Goal: Contribute content

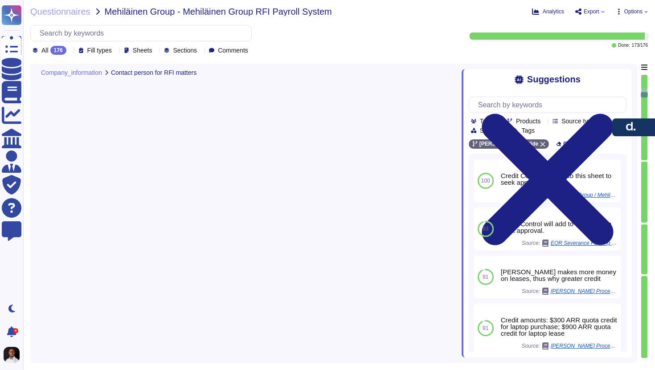
type textarea "[PERSON_NAME]"
type textarea "[PHONE_NUMBER] [PHONE_NUMBER] 0524257965 19292400952"
type textarea "Team shared email inbox x"
type textarea "Yes"
type textarea "The system is cloud-based and utilizes AWS as the service provider. The servers…"
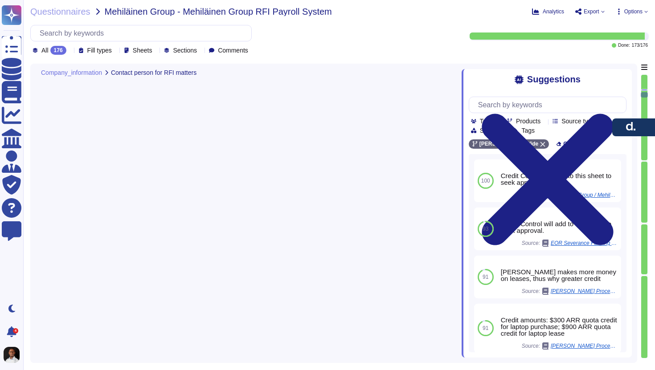
type textarea "[PERSON_NAME] primarily utilizes relational databases, specifically PostgreSQL,…"
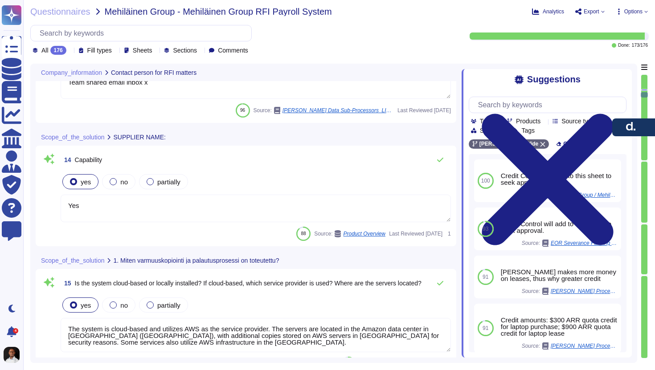
scroll to position [2132, 0]
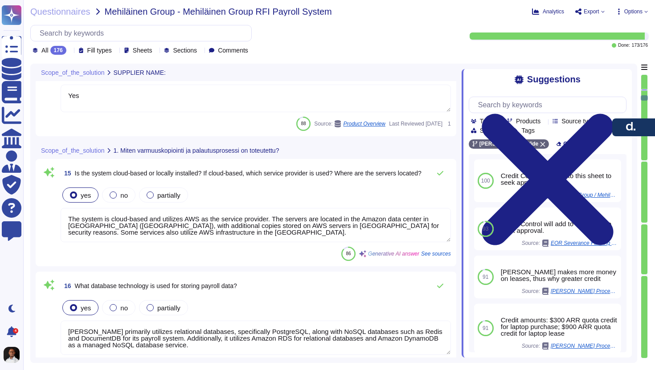
type textarea "Yes, [PERSON_NAME] provides out-of-the-box APIs for integration, including a RE…"
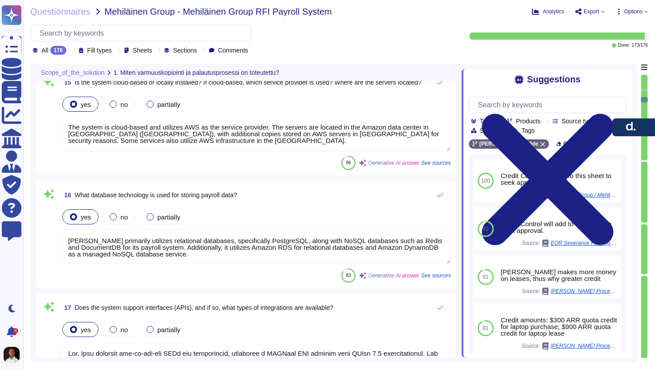
type textarea "Yes, the system includes automatic updates through the [PERSON_NAME] platform, …"
type textarea "[PERSON_NAME] system is highly customizable, allowing clients to make various c…"
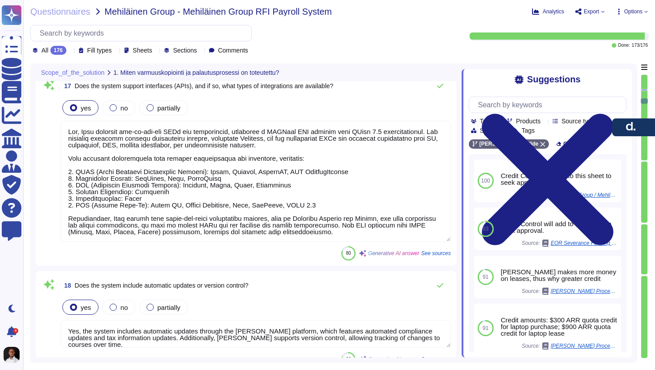
type textarea "[PERSON_NAME] is committed to effective employee data management through variou…"
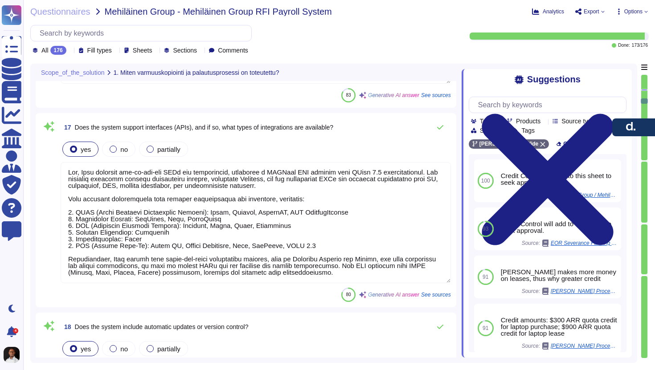
type textarea "[PERSON_NAME] is committed to effective employee data management through variou…"
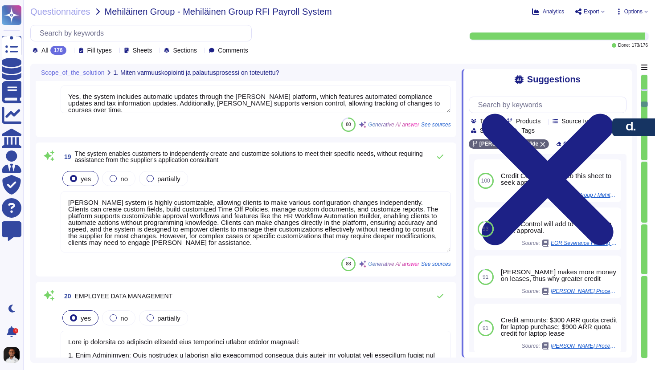
type textarea "[PERSON_NAME] maintains comprehensive employee profiles that include personal, …"
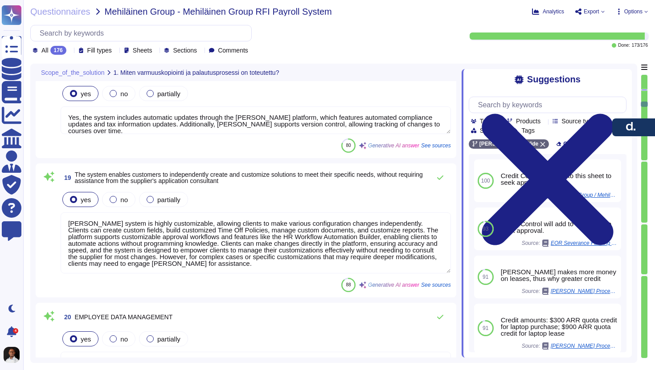
scroll to position [2640, 0]
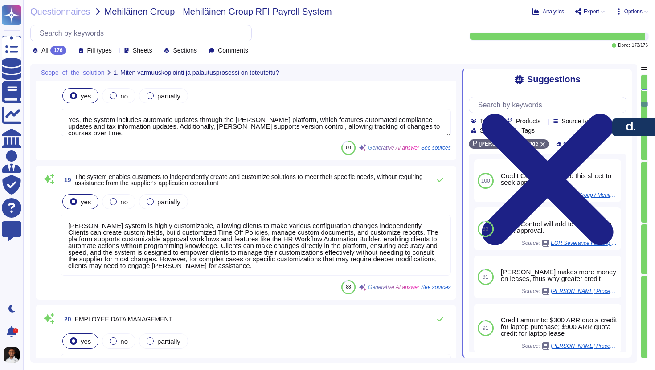
click at [232, 124] on textarea "Yes, the system includes automatic updates through the [PERSON_NAME] platform, …" at bounding box center [256, 123] width 390 height 28
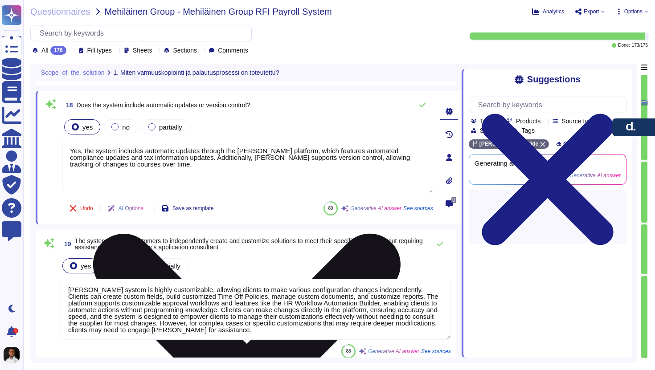
scroll to position [2607, 0]
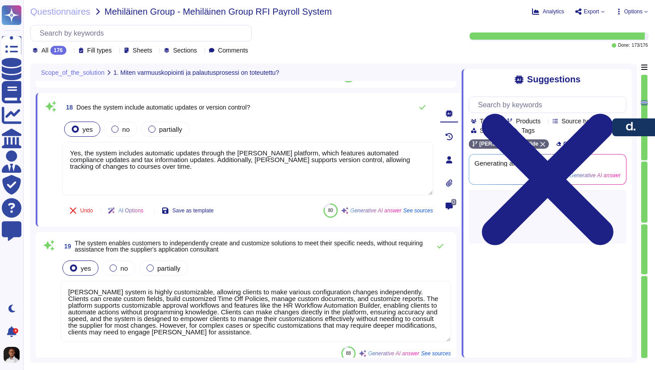
drag, startPoint x: 140, startPoint y: 172, endPoint x: 49, endPoint y: 155, distance: 92.5
click at [49, 155] on div "18 Does the system include automatic updates or version control? yes no partial…" at bounding box center [238, 159] width 390 height 123
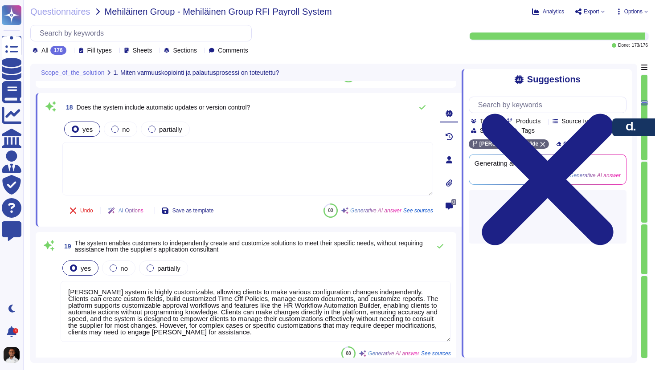
paste textarea "Does the system include automatic updates or version control?"
type textarea "Does the system include automatic updates or version control?"
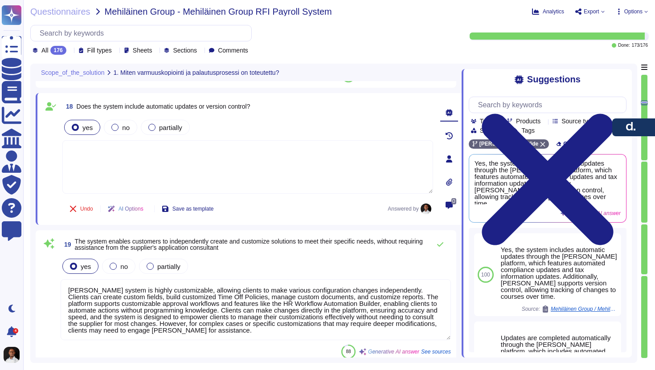
click at [109, 169] on textarea at bounding box center [247, 166] width 371 height 53
paste textarea "[PERSON_NAME] platform includes automatic updates and version control as part o…"
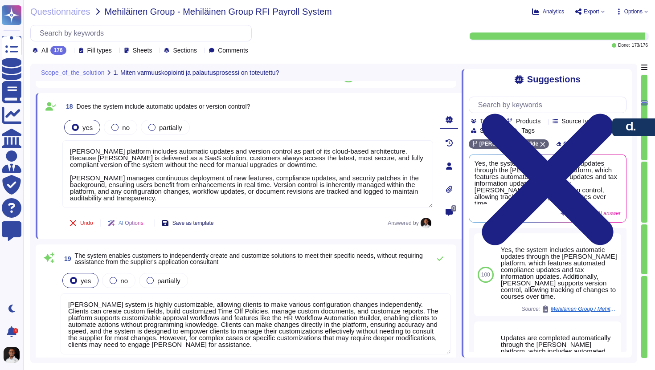
type textarea "[PERSON_NAME] platform includes automatic updates and version control as part o…"
click at [191, 225] on span "Save as template" at bounding box center [192, 223] width 41 height 5
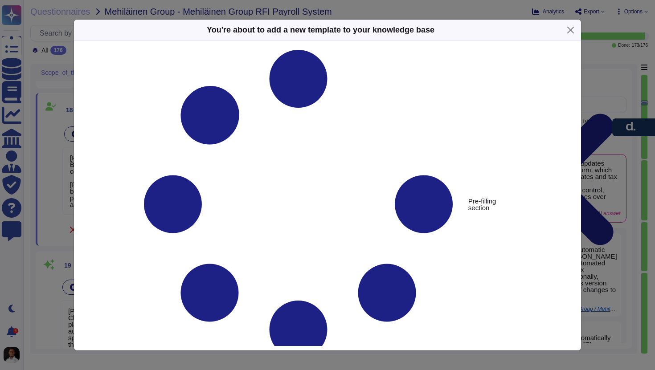
type textarea "Does the system include automatic updates or version control?"
type textarea "[PERSON_NAME] platform includes automatic updates and version control as part o…"
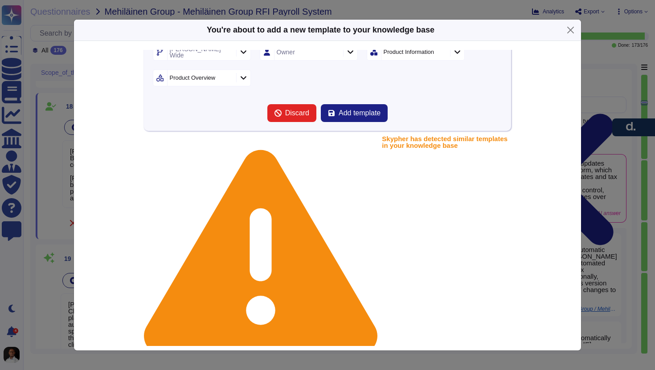
scroll to position [162, 0]
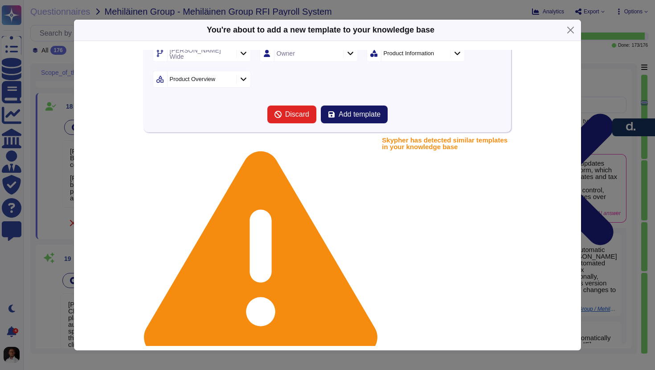
click at [364, 113] on span "Add template" at bounding box center [360, 114] width 42 height 7
